Goal: Check status: Check status

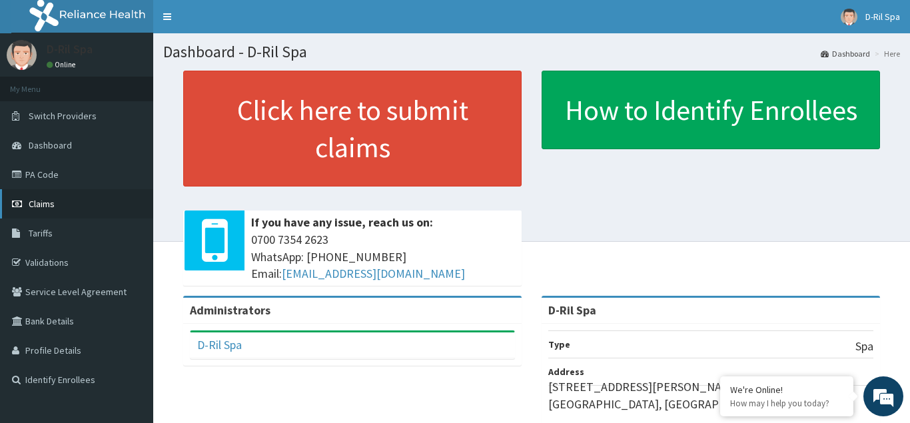
click at [41, 206] on span "Claims" at bounding box center [42, 204] width 26 height 12
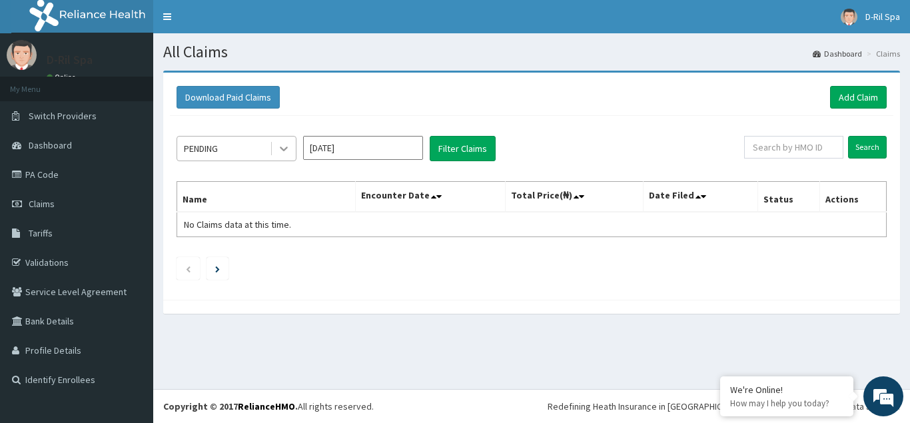
click at [282, 157] on div at bounding box center [284, 149] width 24 height 24
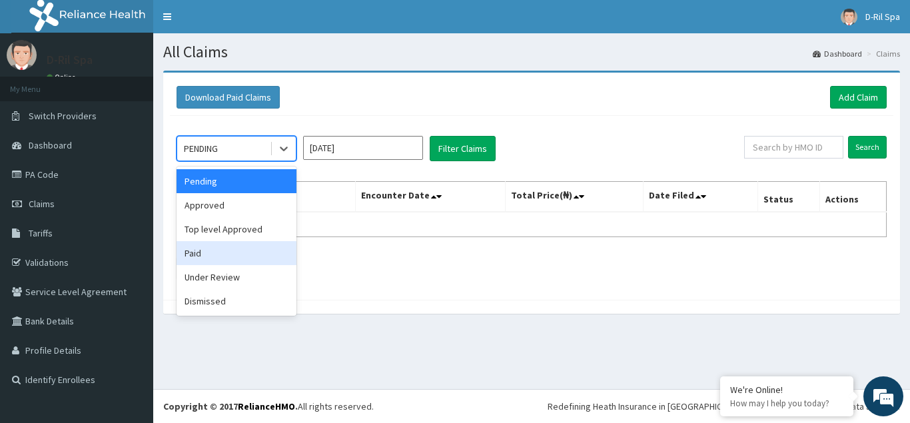
click at [264, 254] on div "Paid" at bounding box center [236, 253] width 120 height 24
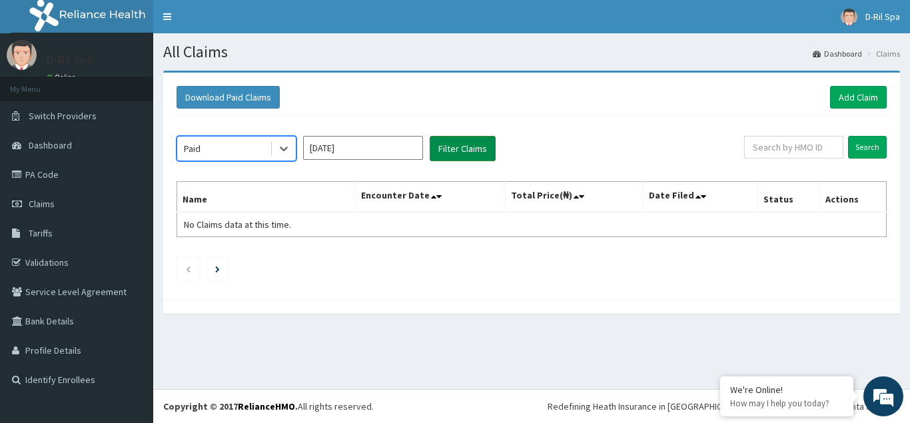
click at [439, 147] on button "Filter Claims" at bounding box center [463, 148] width 66 height 25
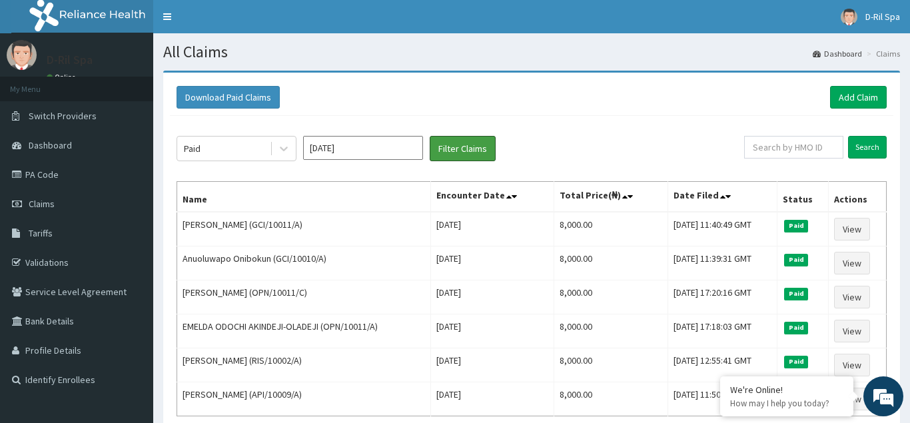
click at [430, 136] on button "Filter Claims" at bounding box center [463, 148] width 66 height 25
